Goal: Communication & Community: Answer question/provide support

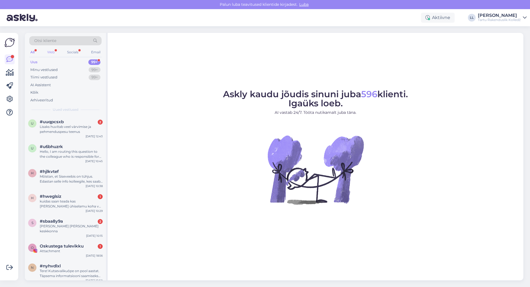
click at [50, 53] on div "Web" at bounding box center [51, 52] width 10 height 7
click at [79, 122] on div "#uuqpcsxb 2" at bounding box center [71, 121] width 63 height 5
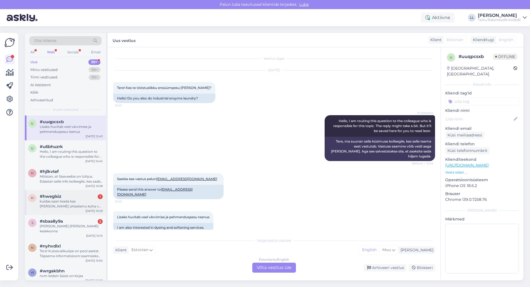
click at [61, 200] on div "kuidas saan teada kas [PERSON_NAME] ühiselamu koha või mitte" at bounding box center [71, 204] width 63 height 10
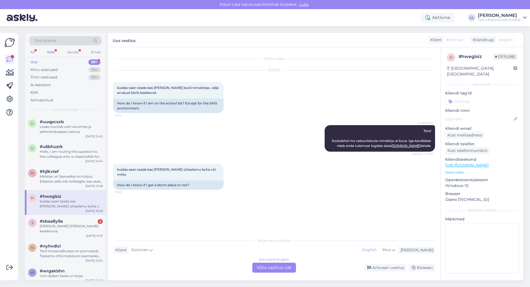
click at [278, 262] on div "Valige [PERSON_NAME] vastake Klient Estonian Mina English Muu Estonian to Engli…" at bounding box center [274, 253] width 322 height 38
click at [278, 265] on div "Estonian to English Võta vestlus üle" at bounding box center [274, 267] width 44 height 10
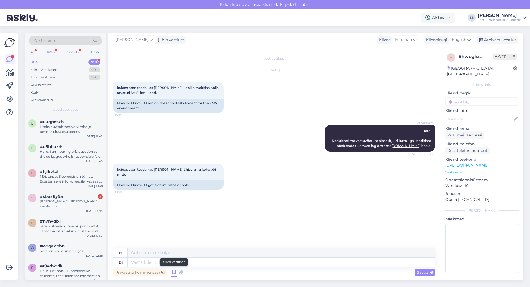
click at [174, 269] on icon at bounding box center [173, 272] width 7 height 8
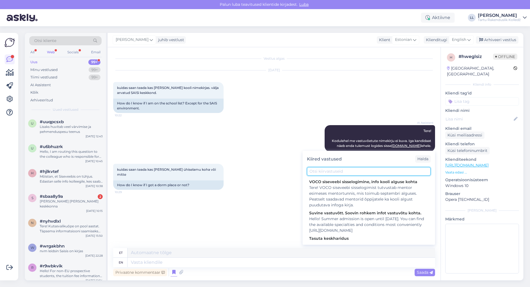
click at [364, 169] on input "text" at bounding box center [369, 171] width 124 height 9
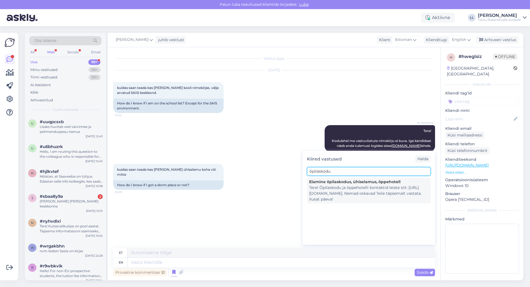
type input "õpilaskodu"
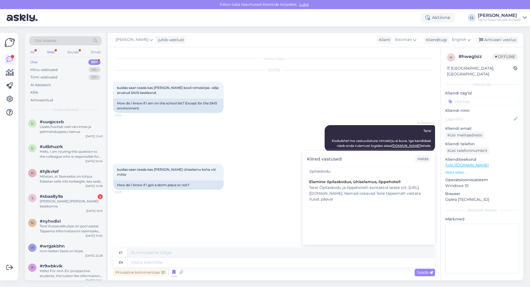
drag, startPoint x: 360, startPoint y: 191, endPoint x: 364, endPoint y: 197, distance: 6.8
click at [361, 190] on div "Tere! Õpilaskodu ja õppehotelli kontaktid leiate siit: [URL][DOMAIN_NAME]. Nema…" at bounding box center [368, 193] width 119 height 17
type textarea "Tere! Õpilaskodu ja õppehotelli kontaktid siit: [URL][DOMAIN_NAME]. Nemad oskav…"
type textarea "Tere! Õpilaskodu ja õppehotelli kontaktid leiate siit: [URL][DOMAIN_NAME]. Nema…"
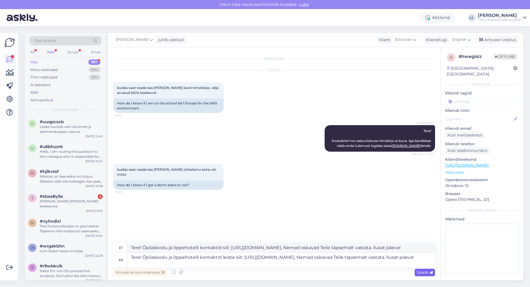
click at [422, 271] on span "Saada" at bounding box center [425, 271] width 16 height 5
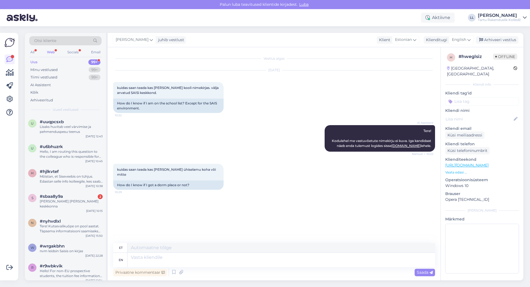
scroll to position [1, 0]
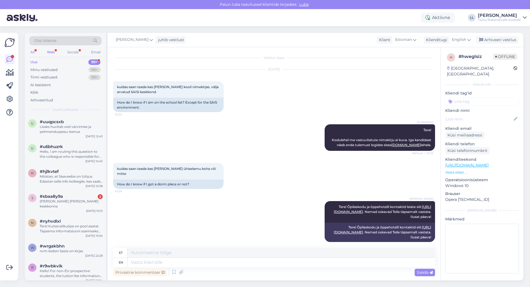
click at [54, 51] on div "Web" at bounding box center [51, 52] width 10 height 7
click at [62, 121] on span "#uuqpcsxb" at bounding box center [52, 121] width 24 height 5
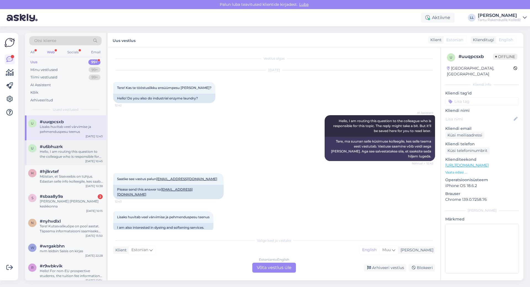
click at [71, 156] on div "Hello, I am routing this question to the colleague who is responsible for this …" at bounding box center [71, 154] width 63 height 10
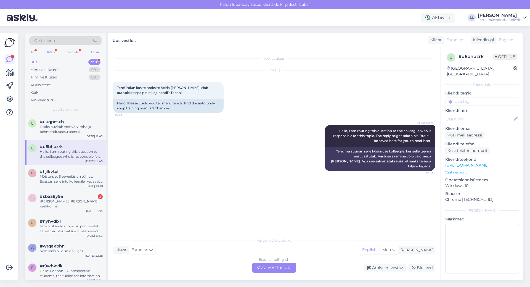
click at [264, 267] on div "Estonian to English Võta vestlus üle" at bounding box center [274, 267] width 44 height 10
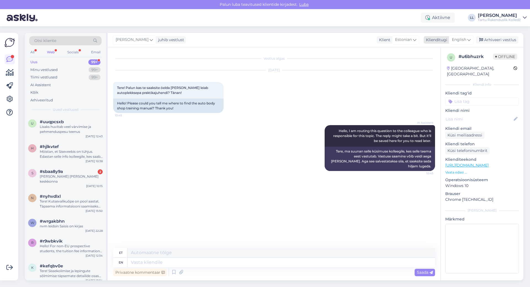
click at [460, 41] on span "English" at bounding box center [459, 40] width 14 height 6
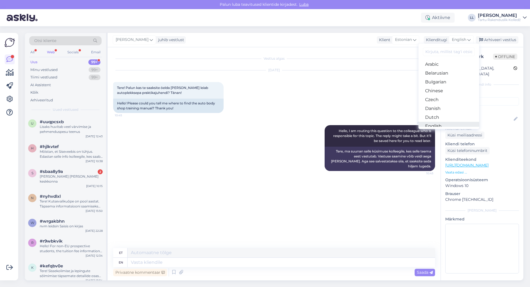
scroll to position [28, 0]
click at [438, 107] on link "Estonian" at bounding box center [448, 107] width 61 height 9
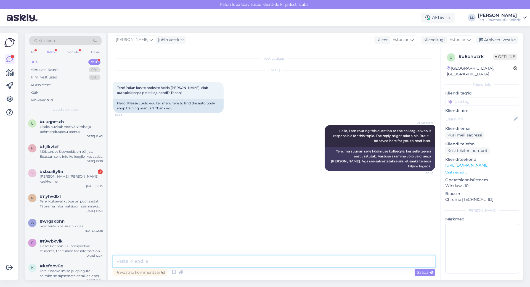
click at [144, 260] on textarea at bounding box center [274, 261] width 322 height 12
type textarea "Tere! Sellele küsimusele oskab vastata teie mentor. Ilusat päeva!"
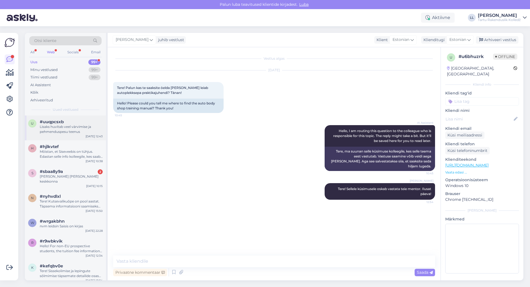
click at [58, 128] on div "Lisaks huvitab veel värvimise ja pehmenduspesu teenus" at bounding box center [71, 129] width 63 height 10
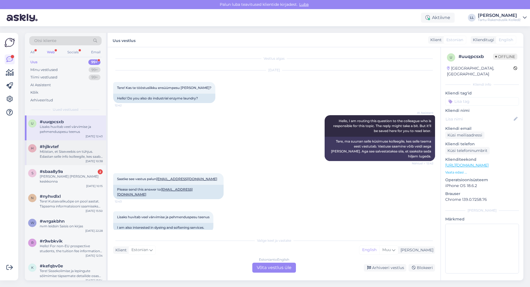
click at [69, 148] on div "#hjlkvtef" at bounding box center [71, 146] width 63 height 5
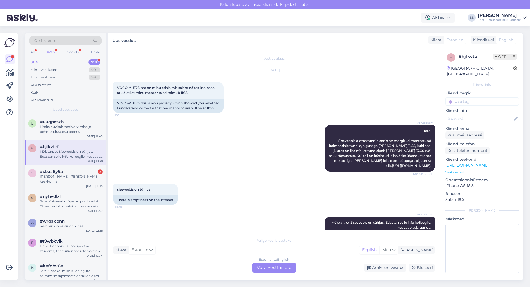
scroll to position [10, 0]
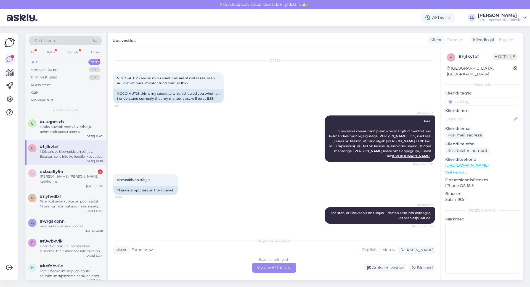
click at [272, 269] on div "Estonian to English Võta vestlus üle" at bounding box center [274, 267] width 44 height 10
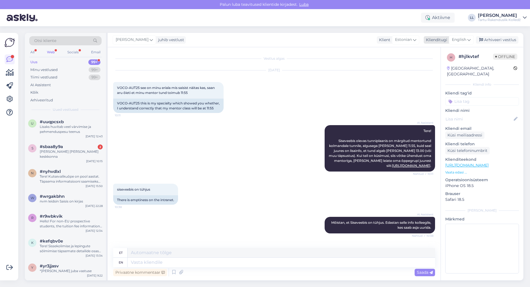
click at [465, 41] on span "English" at bounding box center [459, 40] width 14 height 6
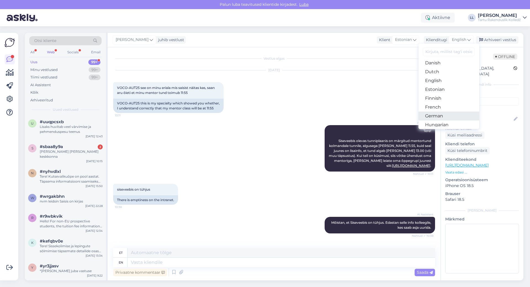
scroll to position [55, 0]
click at [433, 83] on link "Estonian" at bounding box center [448, 79] width 61 height 9
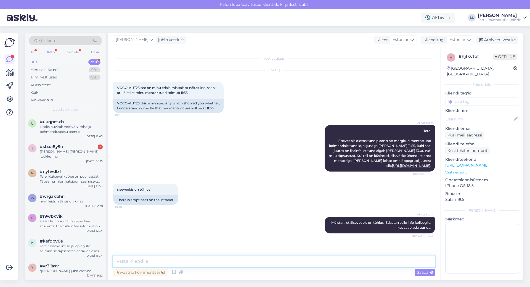
click at [156, 263] on textarea at bounding box center [274, 261] width 322 height 12
paste textarea
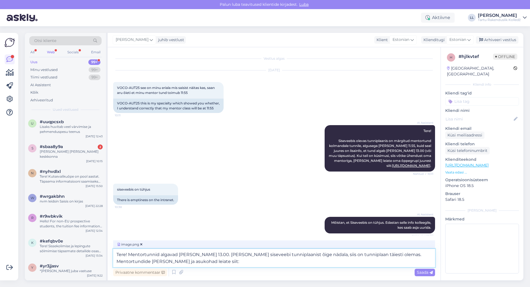
paste textarea "[URL][DOMAIN_NAME]"
type textarea "Tere! Mentortunnid algavad [PERSON_NAME] 13.00. [PERSON_NAME] siseveebi tunnipl…"
click at [418, 273] on span "Saada" at bounding box center [425, 271] width 16 height 5
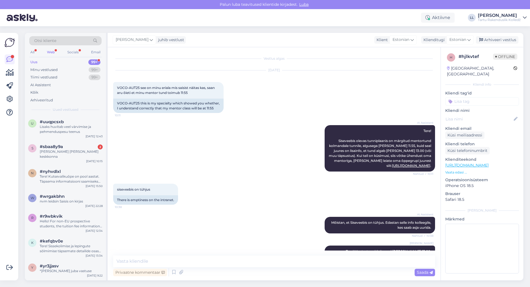
scroll to position [62, 0]
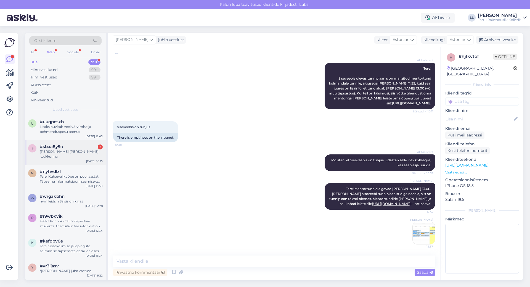
click at [57, 152] on div "[PERSON_NAME] [PERSON_NAME] keskkonna" at bounding box center [71, 154] width 63 height 10
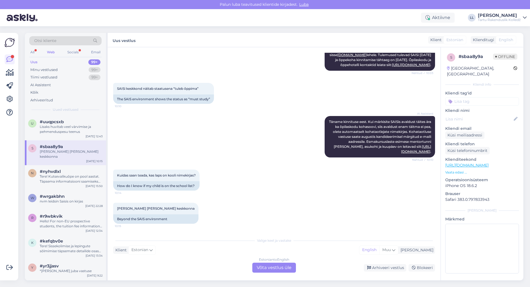
scroll to position [187, 0]
click at [273, 269] on div "Estonian to English Võta vestlus üle" at bounding box center [274, 267] width 44 height 10
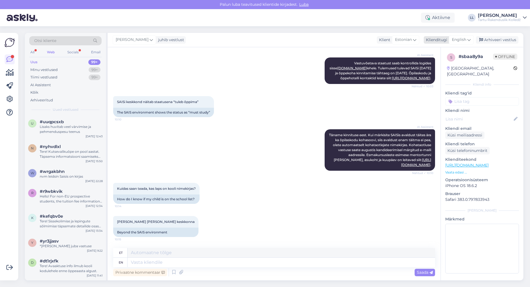
click at [465, 41] on span "English" at bounding box center [459, 40] width 14 height 6
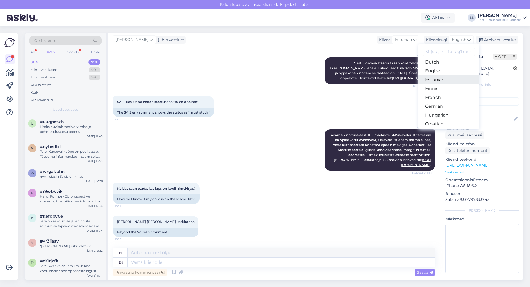
click at [443, 79] on link "Estonian" at bounding box center [448, 79] width 61 height 9
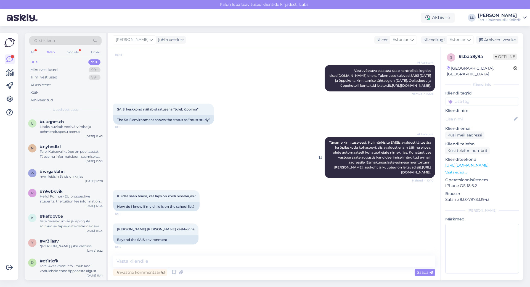
scroll to position [167, 0]
click at [175, 274] on icon at bounding box center [173, 272] width 7 height 8
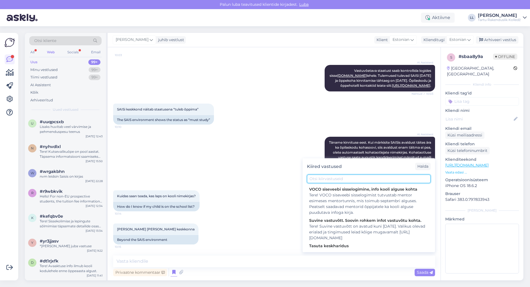
click at [355, 178] on input "text" at bounding box center [369, 178] width 124 height 9
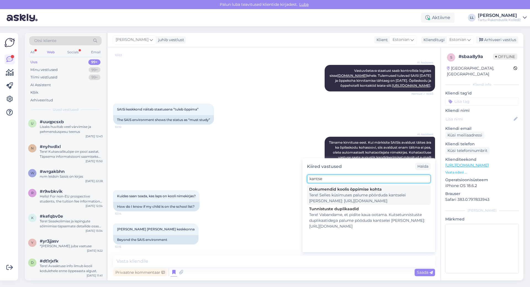
type input "kantse"
click at [356, 193] on div "Tere! Selles küsimuses palume pöörduda kantselei [PERSON_NAME]: [URL][DOMAIN_NA…" at bounding box center [368, 198] width 119 height 12
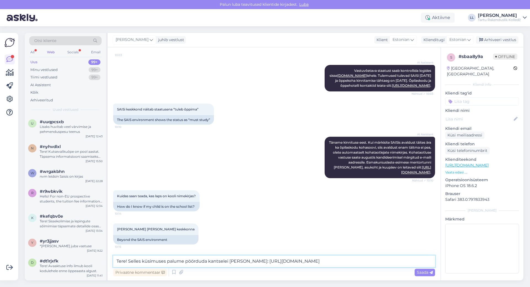
click at [389, 262] on textarea "Tere! Selles küsimuses palume pöörduda kantselei [PERSON_NAME]: [URL][DOMAIN_NA…" at bounding box center [274, 261] width 322 height 12
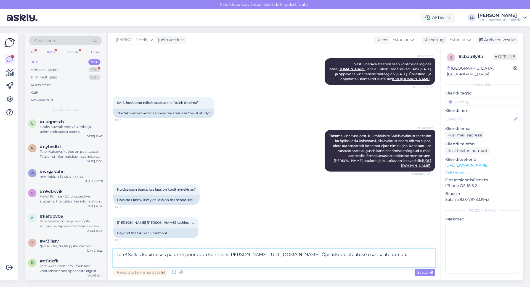
paste textarea "[URL][DOMAIN_NAME]"
type textarea "Tere! Selles küsimuses palume pöörduda kantselei [PERSON_NAME]: [URL][DOMAIN_NA…"
click at [419, 274] on span "Saada" at bounding box center [425, 271] width 16 height 5
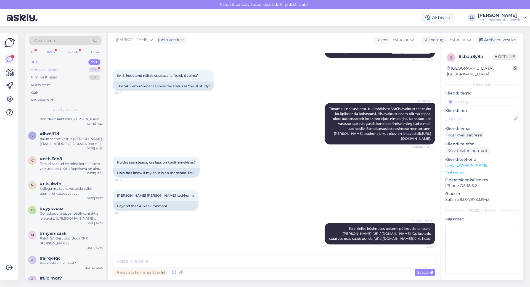
scroll to position [634, 0]
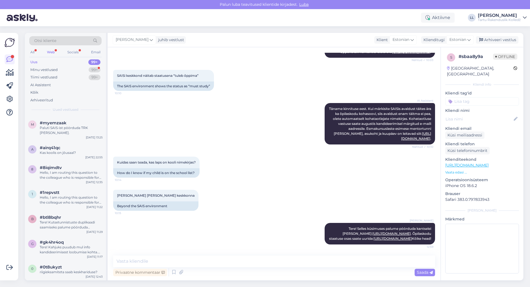
click at [53, 51] on div "Web" at bounding box center [51, 52] width 10 height 7
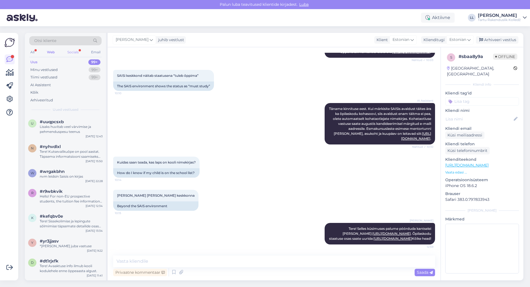
click at [73, 54] on div "Socials" at bounding box center [73, 52] width 14 height 7
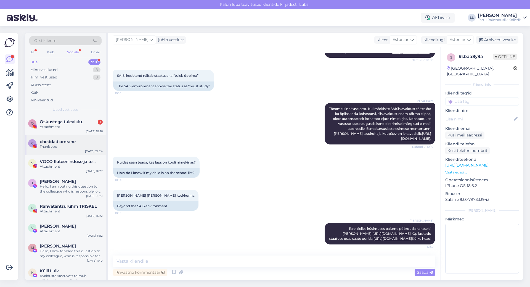
click at [67, 136] on div "c cheddad omrane Thank you [DATE] 22:24" at bounding box center [65, 145] width 81 height 20
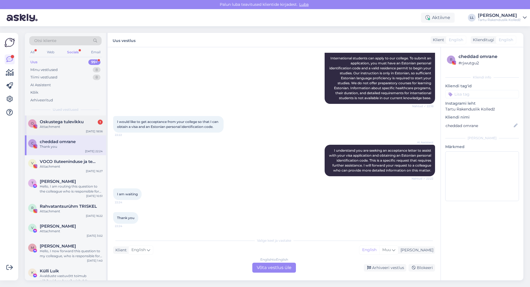
click at [67, 129] on div "Attachment" at bounding box center [71, 126] width 63 height 5
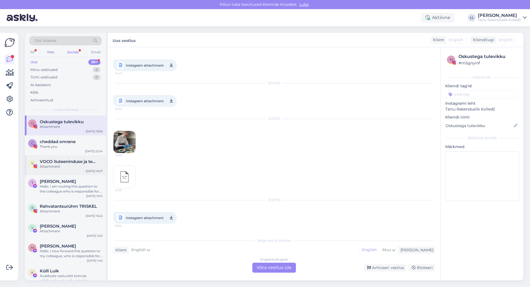
scroll to position [265, 0]
